Goal: Transaction & Acquisition: Purchase product/service

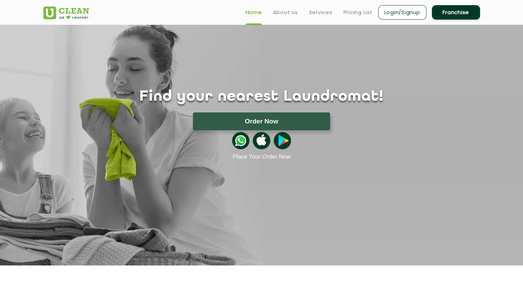
click at [96, 126] on div "Order Now" at bounding box center [262, 121] width 458 height 18
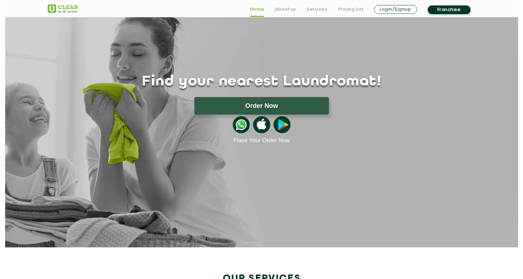
scroll to position [14, 0]
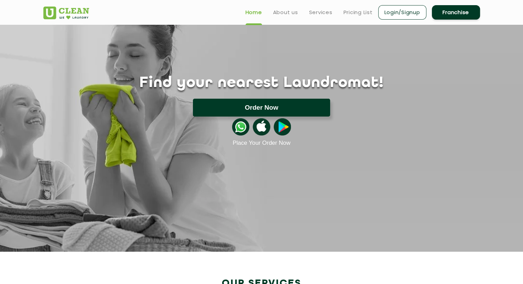
click at [228, 106] on button "Order Now" at bounding box center [261, 108] width 137 height 18
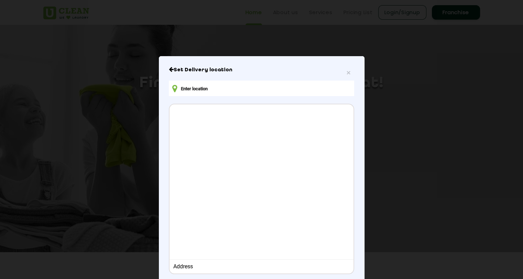
click at [257, 95] on input "text" at bounding box center [261, 87] width 185 height 15
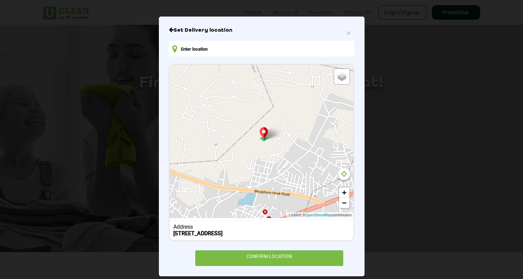
scroll to position [47, 0]
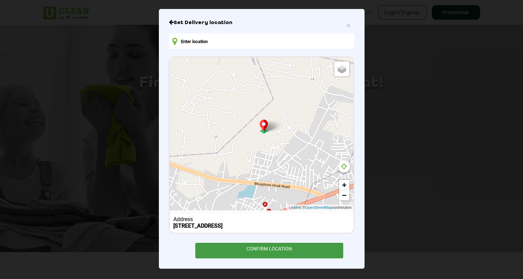
click at [203, 249] on div "CONFIRM LOCATION" at bounding box center [269, 250] width 148 height 15
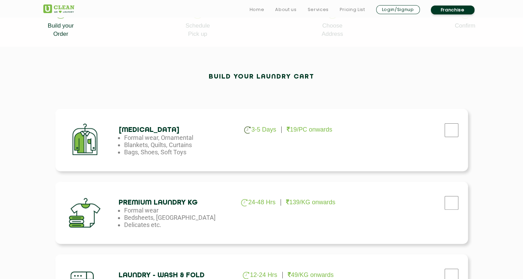
scroll to position [162, 0]
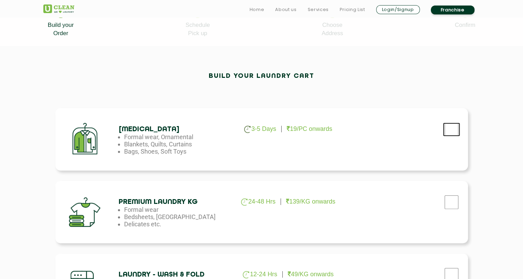
click at [447, 126] on input "checkbox" at bounding box center [451, 129] width 17 height 14
checkbox input "true"
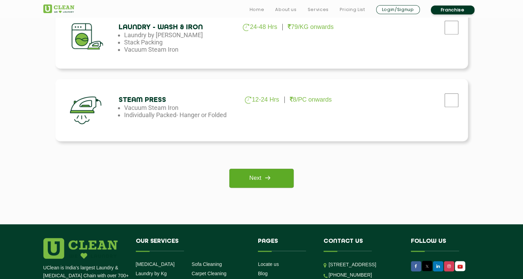
scroll to position [495, 0]
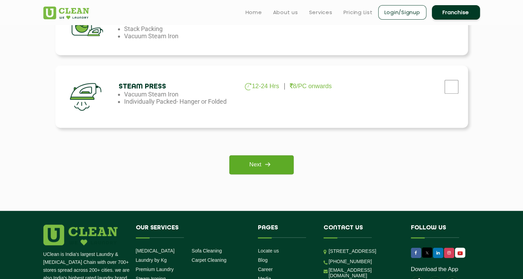
click at [240, 157] on link "Next" at bounding box center [261, 164] width 64 height 19
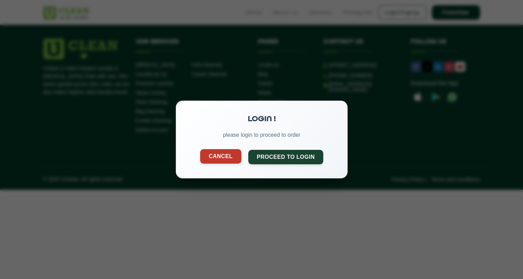
click at [236, 155] on button "Cancel" at bounding box center [220, 156] width 41 height 14
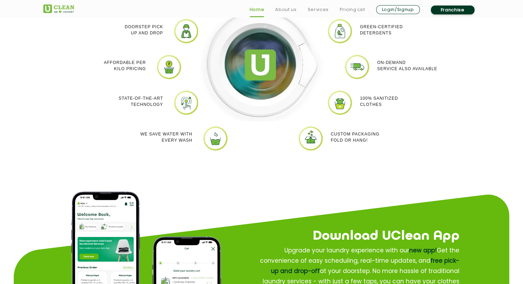
scroll to position [773, 0]
